Goal: Information Seeking & Learning: Learn about a topic

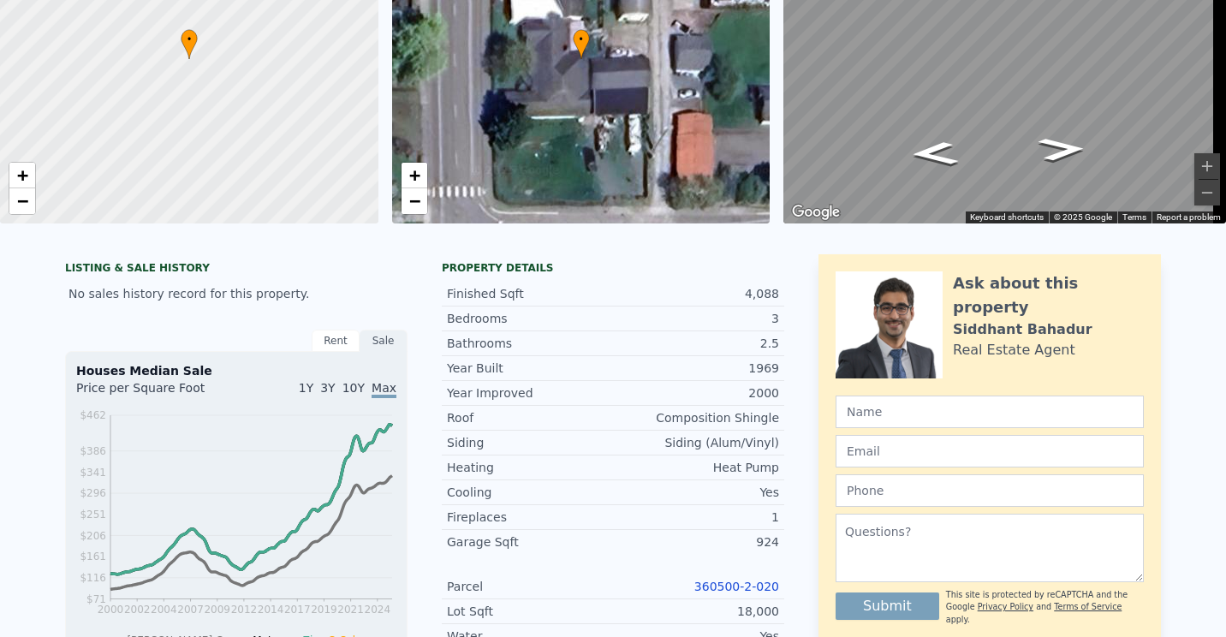
scroll to position [6, 0]
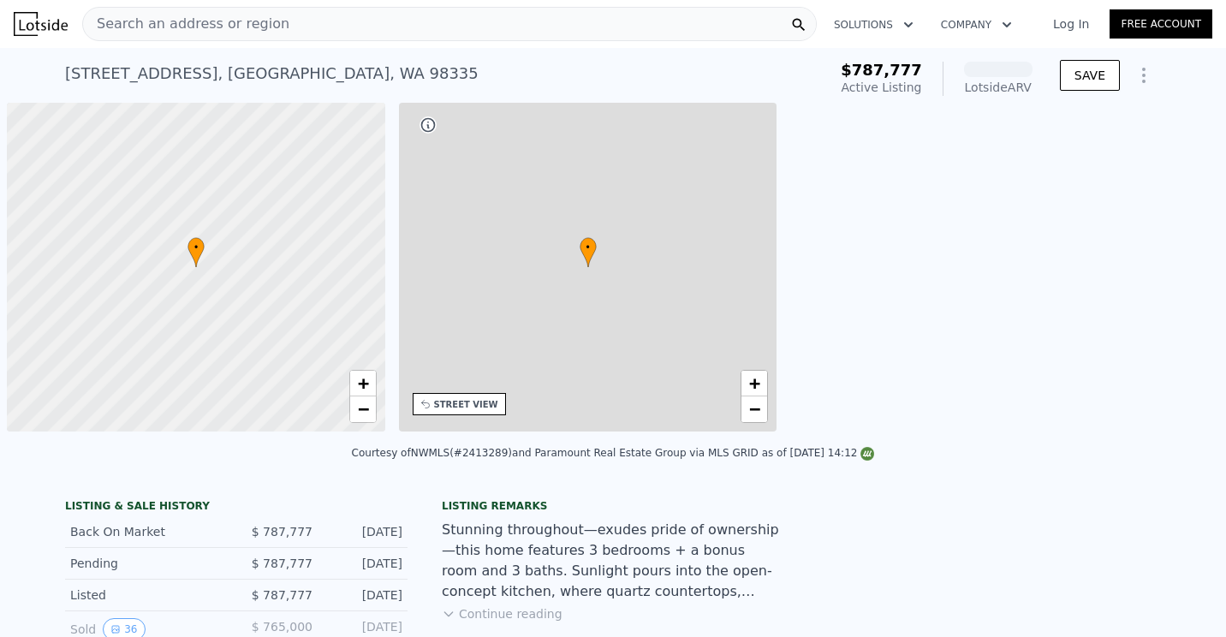
scroll to position [0, 7]
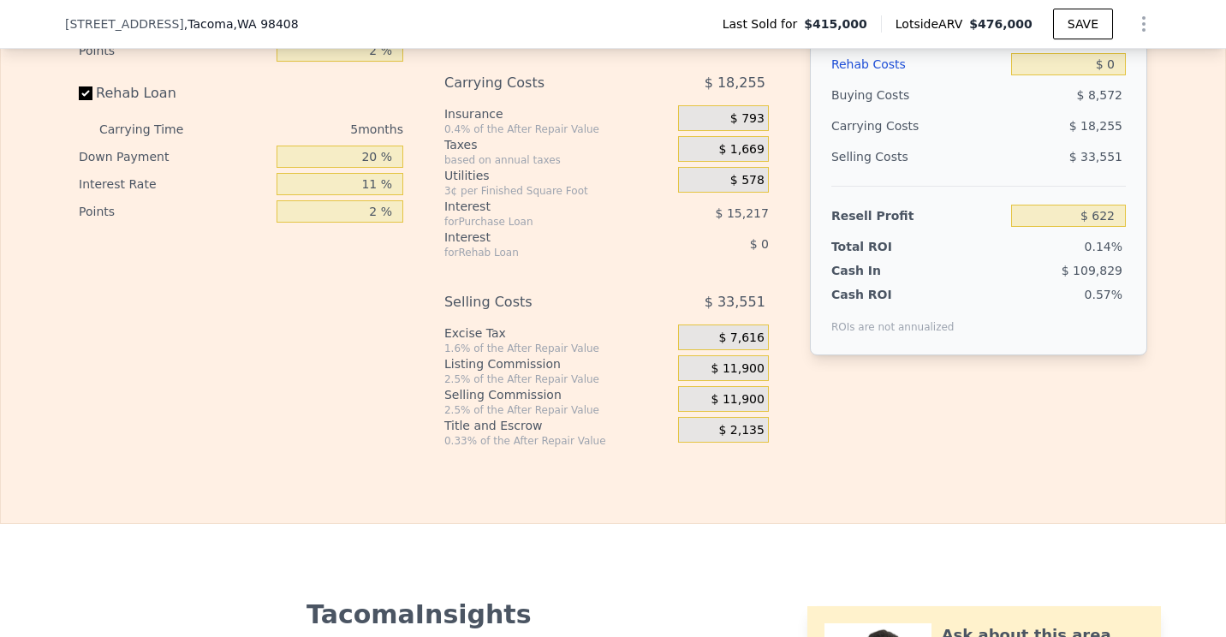
scroll to position [2649, 0]
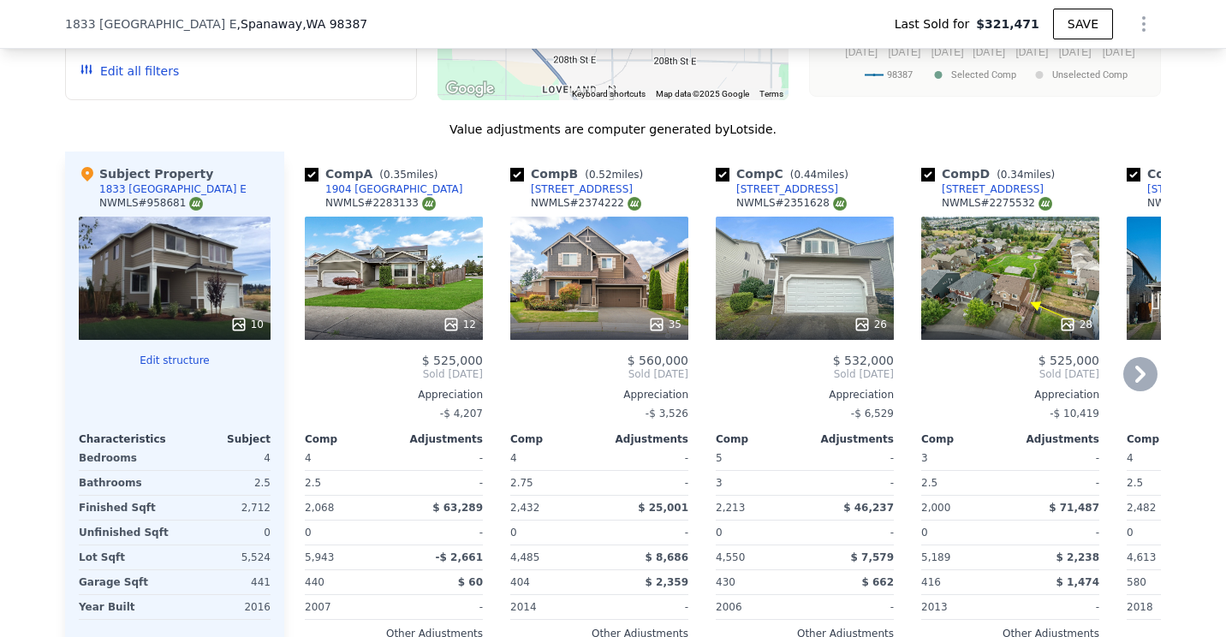
scroll to position [1621, 0]
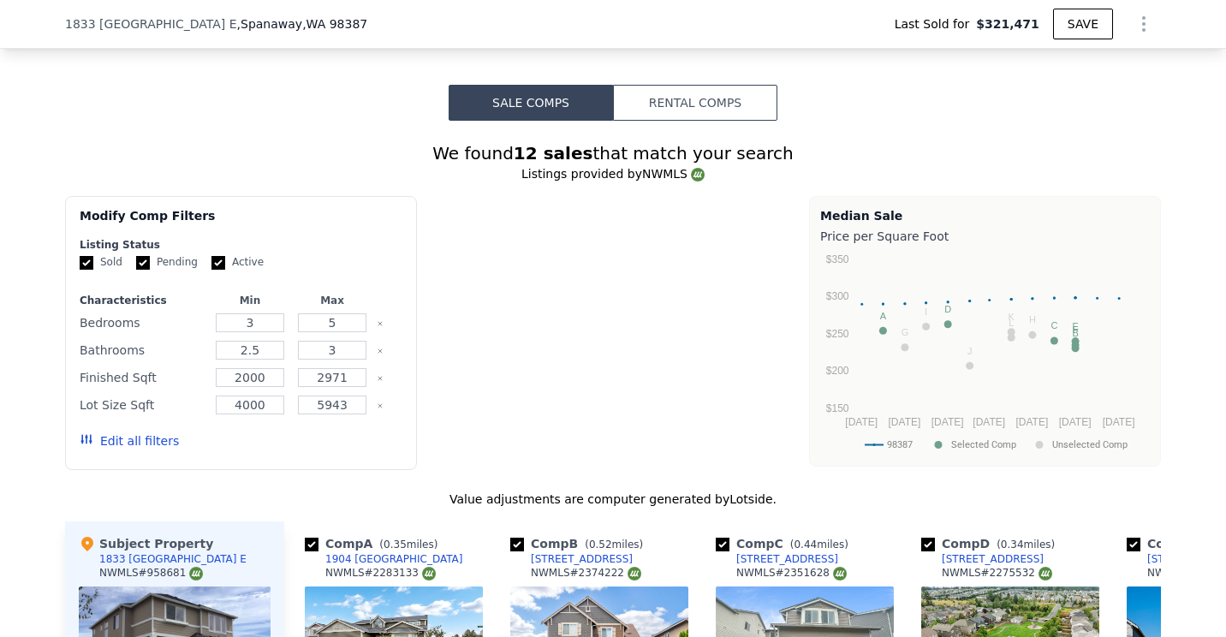
type input "$ 598,000"
type input "$ 213,901"
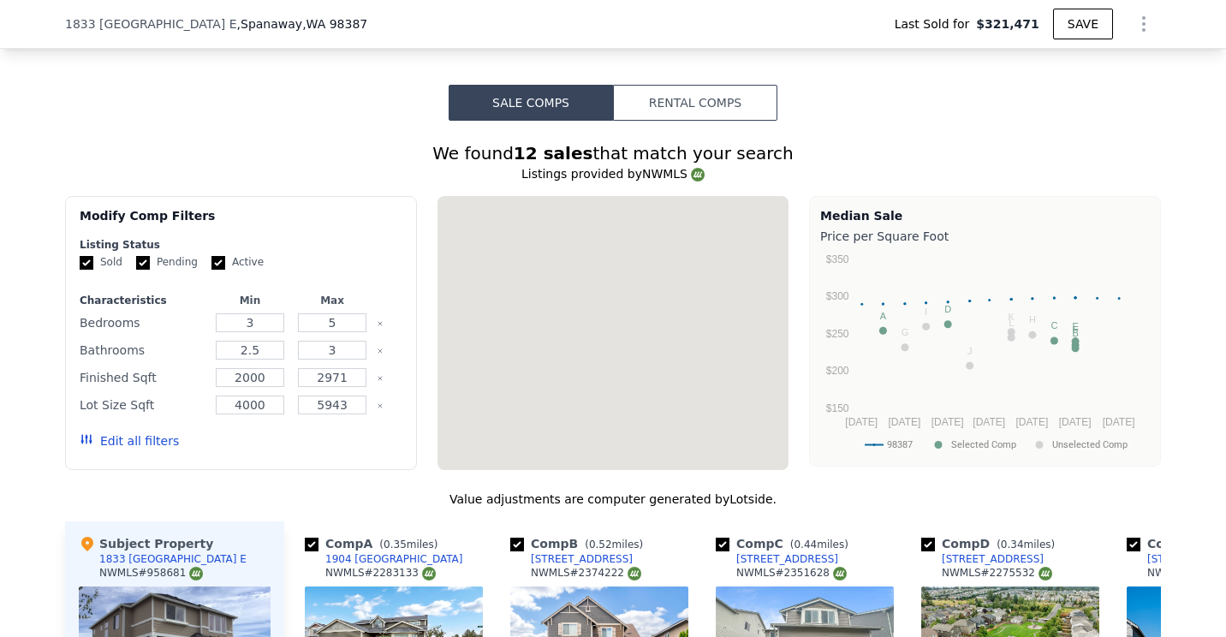
scroll to position [594, 0]
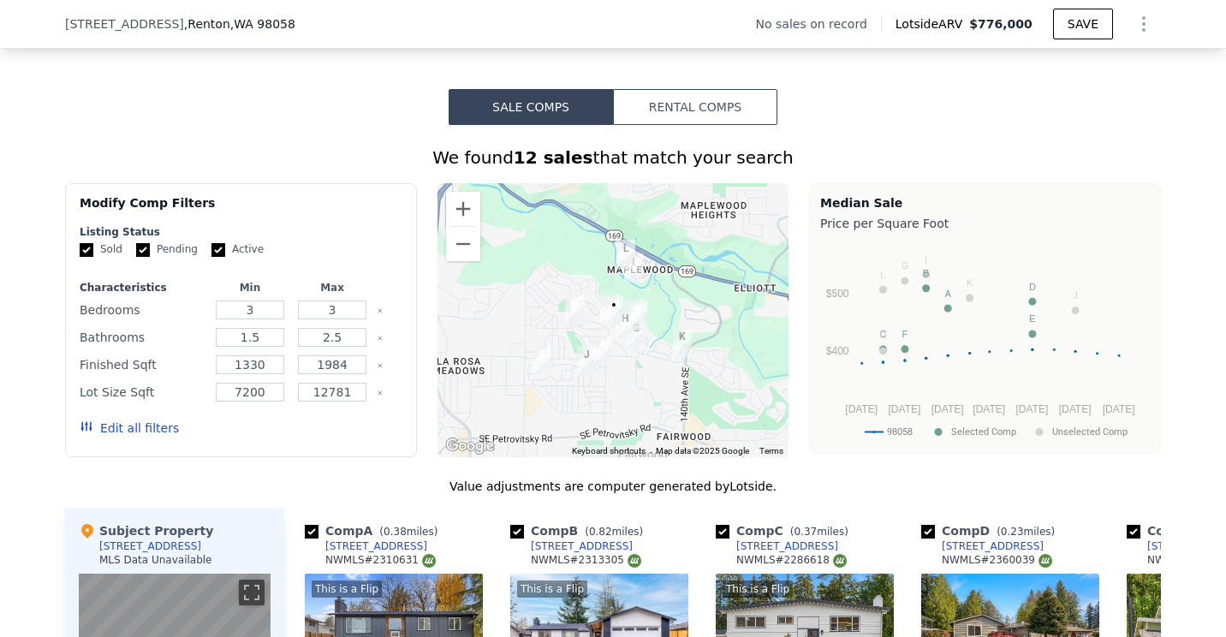
scroll to position [1193, 0]
